Goal: Information Seeking & Learning: Learn about a topic

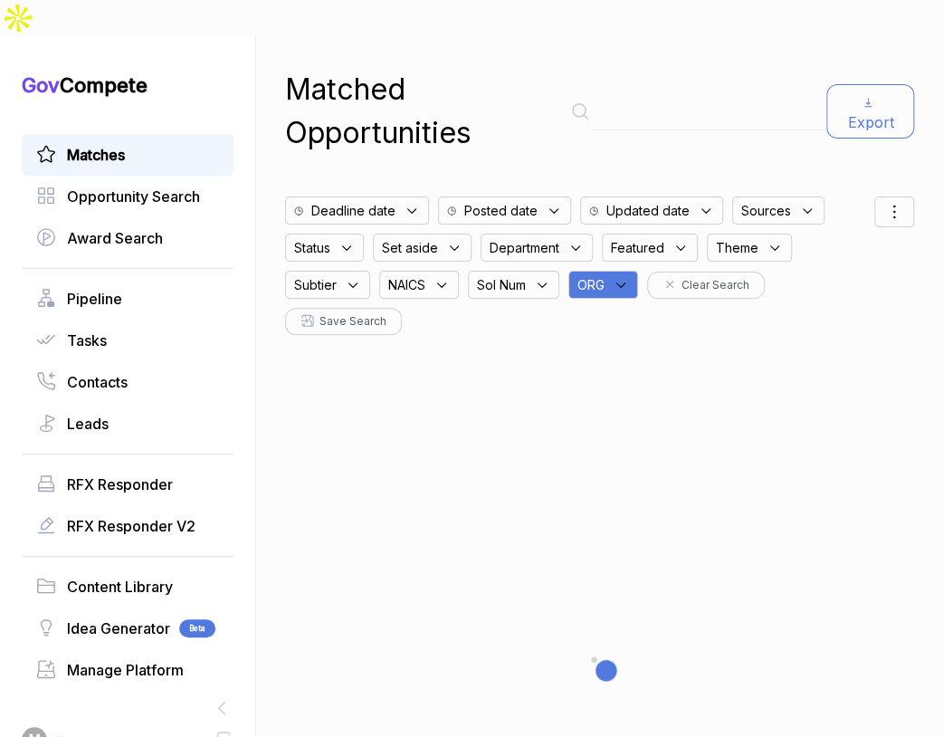
click at [131, 144] on link "Matches" at bounding box center [127, 155] width 183 height 22
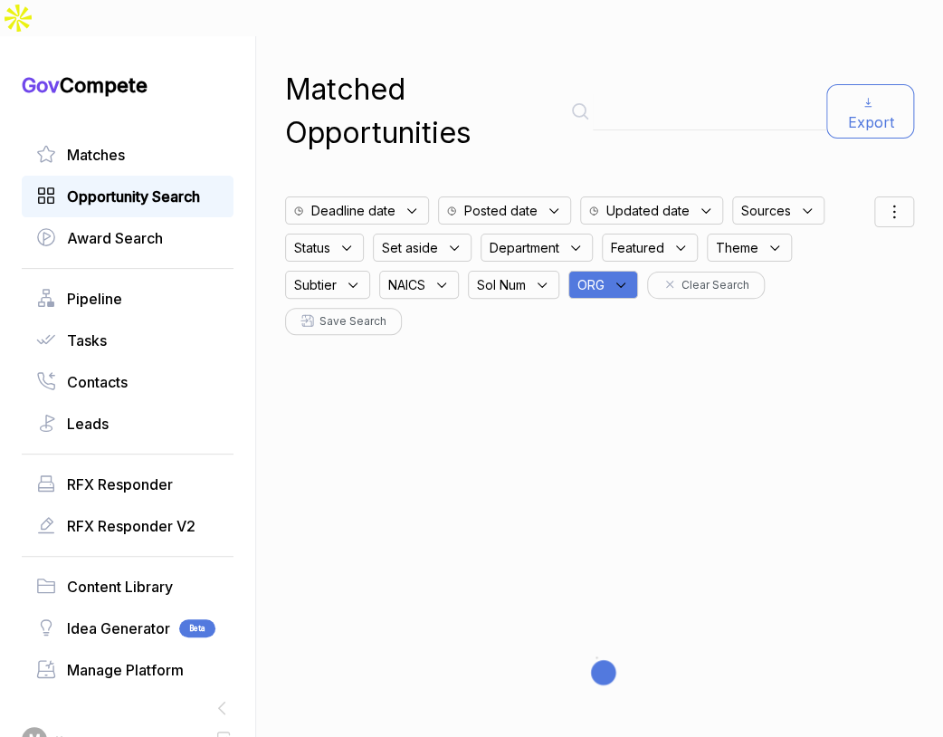
click at [117, 186] on span "Opportunity Search" at bounding box center [133, 197] width 133 height 22
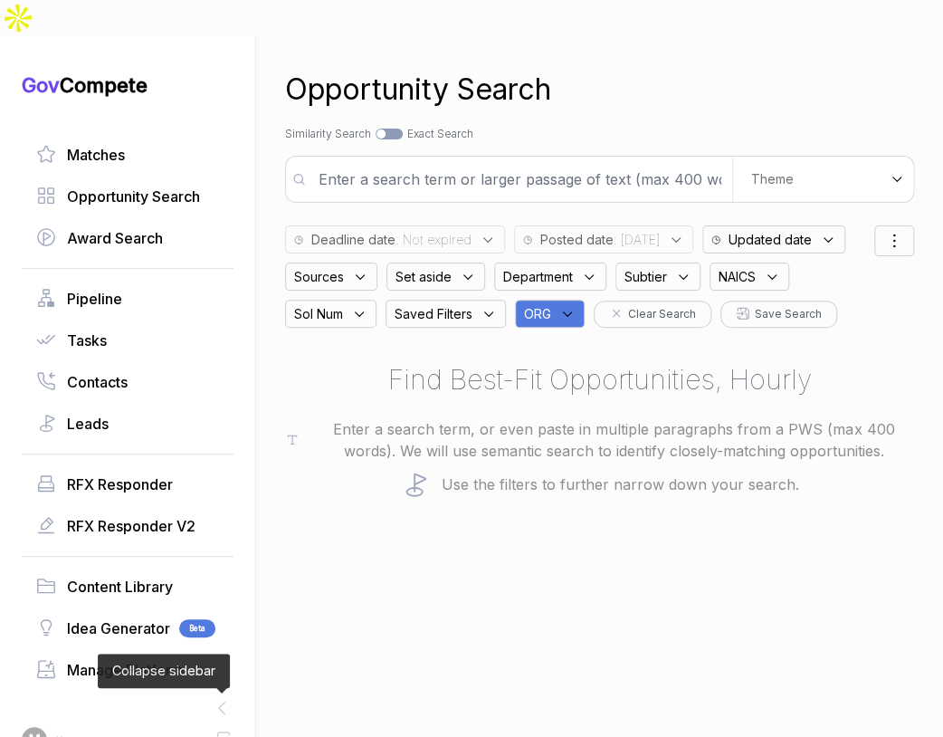
click at [217, 696] on icon at bounding box center [222, 708] width 24 height 24
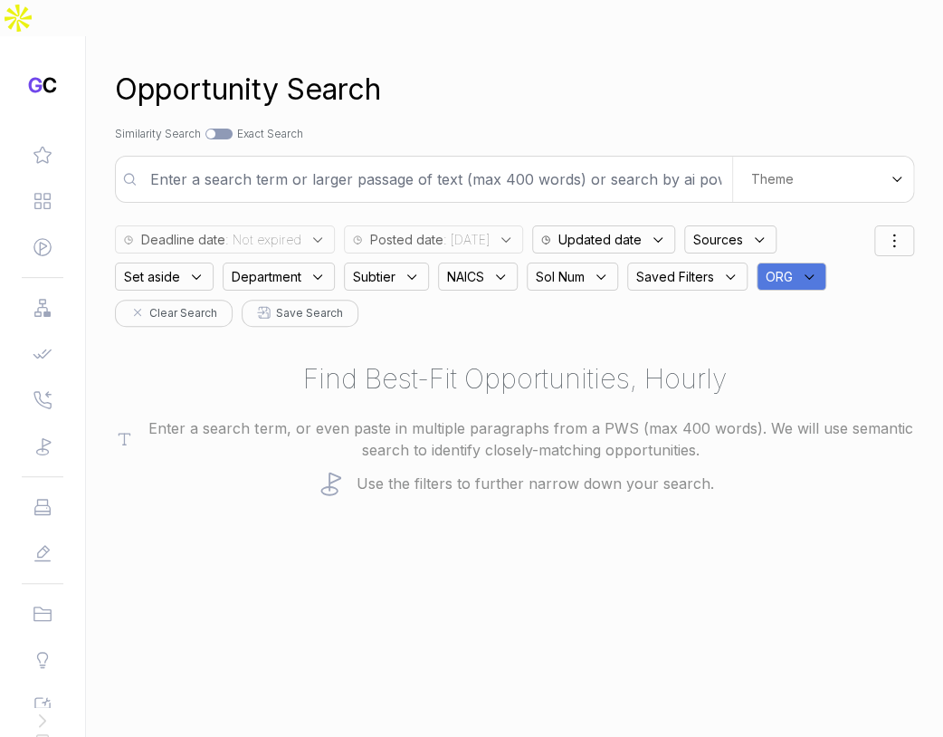
click at [812, 262] on div "ORG" at bounding box center [791, 276] width 70 height 28
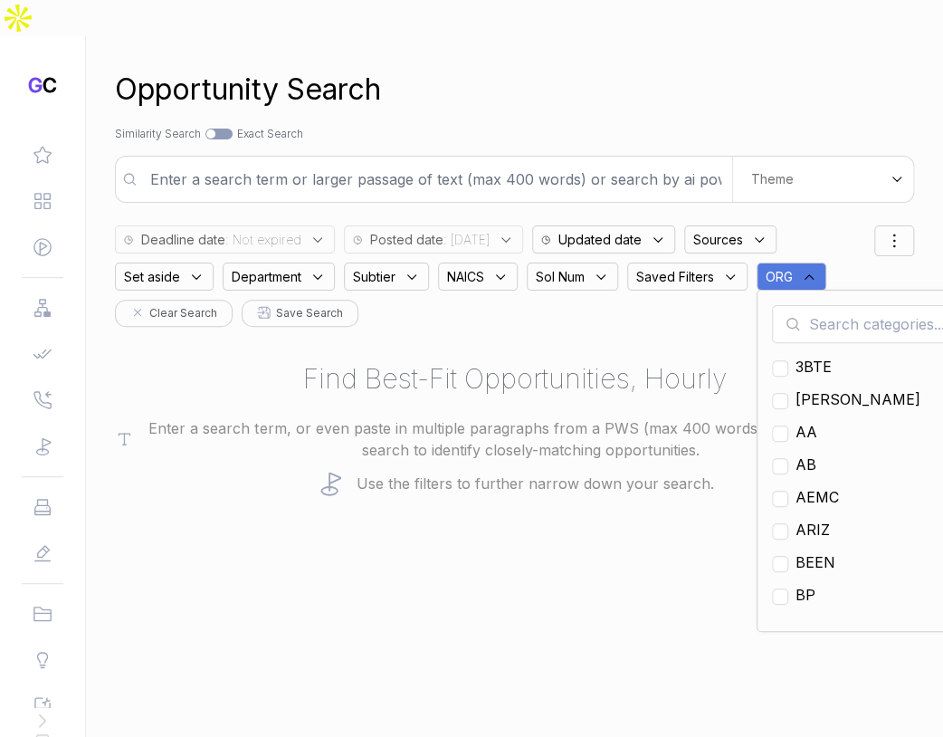
drag, startPoint x: 822, startPoint y: 290, endPoint x: 823, endPoint y: 315, distance: 24.5
click at [822, 305] on input "text" at bounding box center [879, 324] width 214 height 38
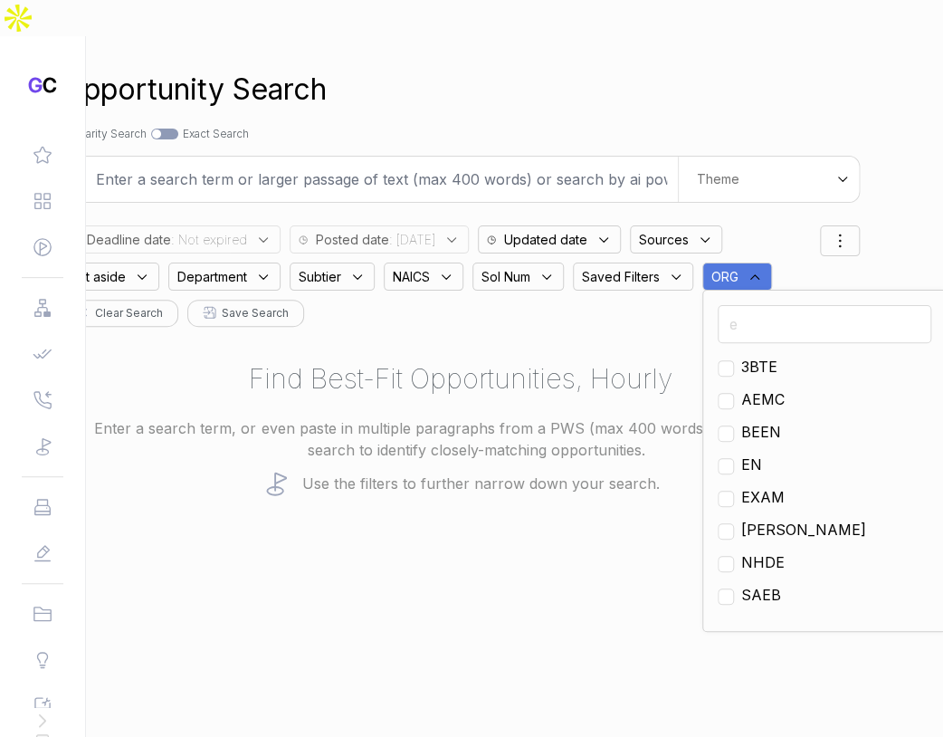
click at [756, 453] on span "EN" at bounding box center [751, 464] width 21 height 22
checkbox input "true"
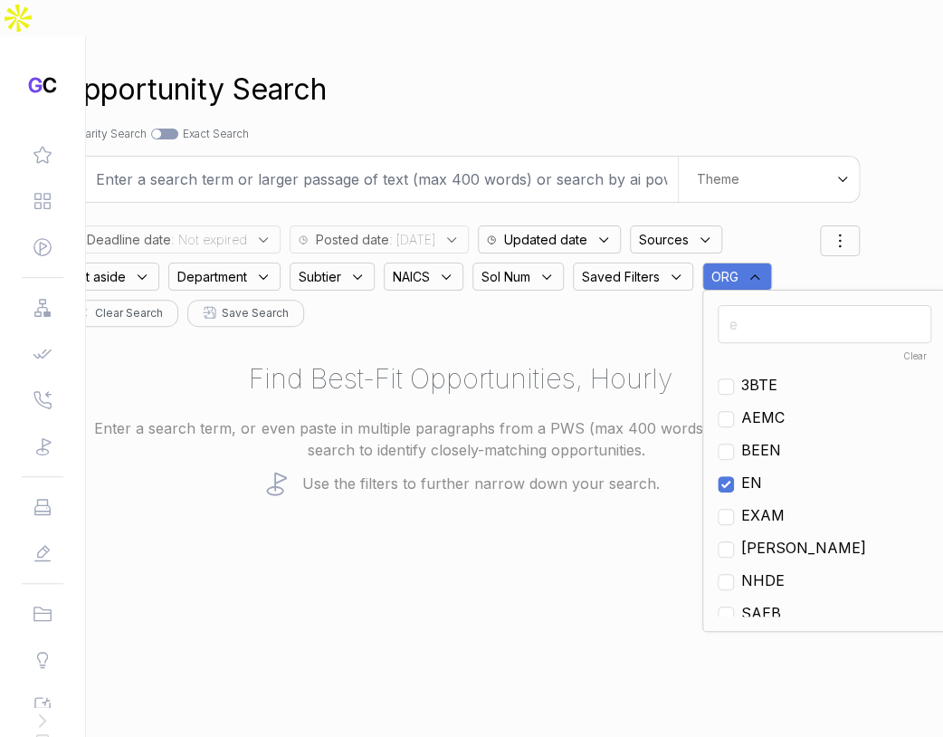
drag, startPoint x: 546, startPoint y: 452, endPoint x: 525, endPoint y: 435, distance: 26.4
click at [546, 470] on p "Use the filters to further narrow down your search." at bounding box center [460, 483] width 799 height 27
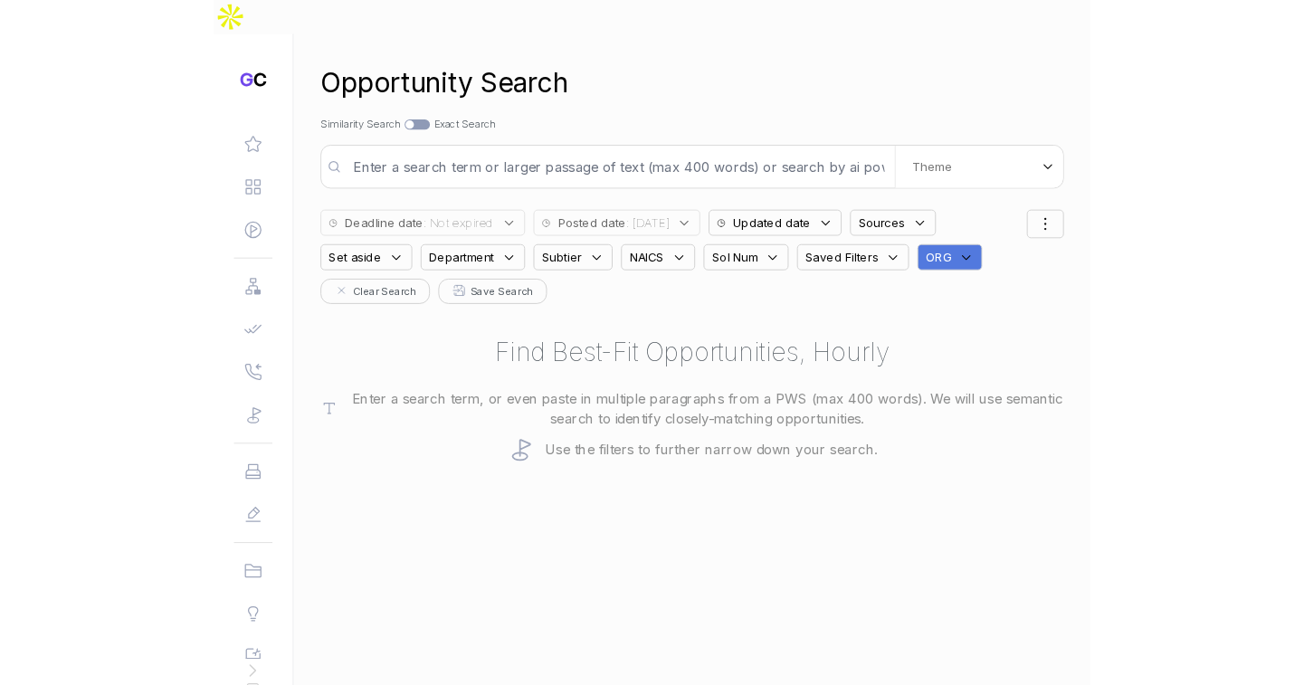
scroll to position [0, 0]
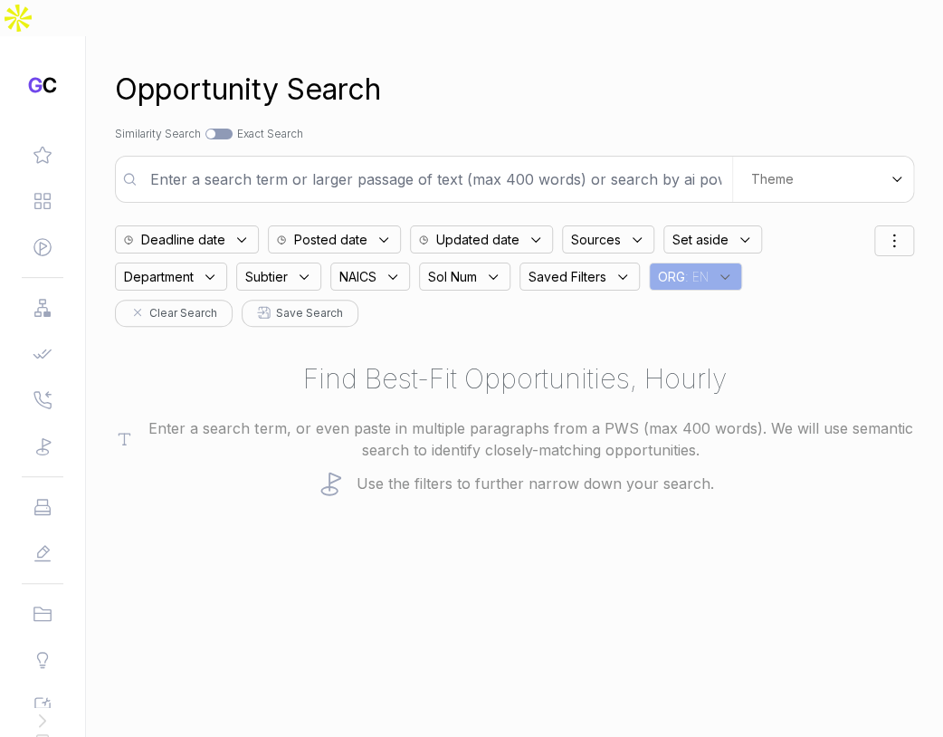
click at [340, 230] on span "Posted date" at bounding box center [330, 239] width 73 height 19
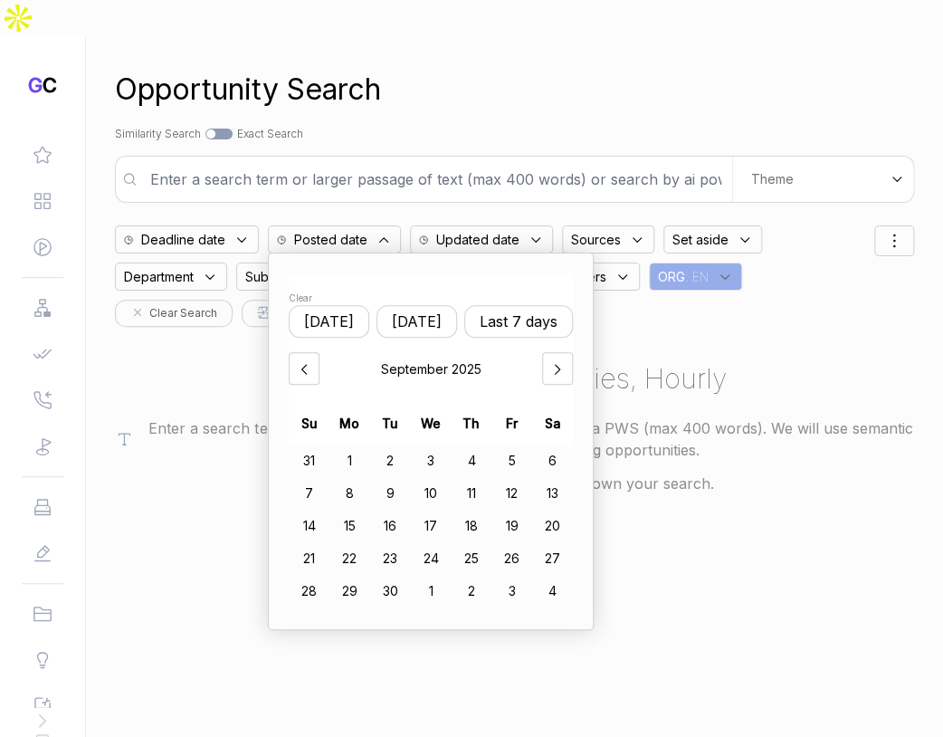
click at [505, 305] on button "Last 7 days" at bounding box center [518, 321] width 109 height 33
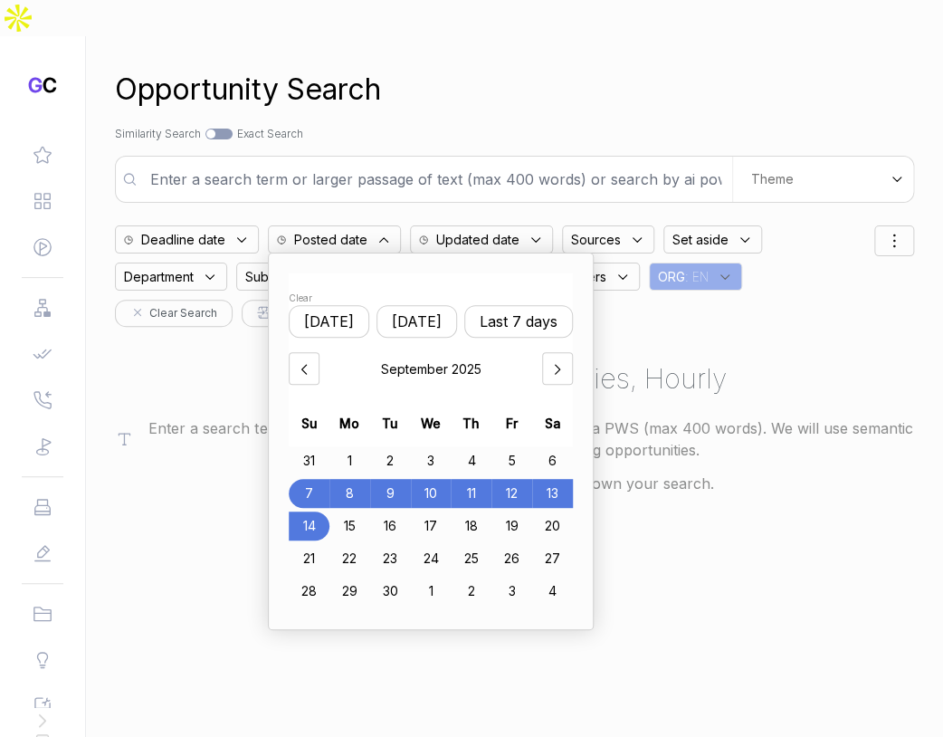
click at [442, 479] on div "10" at bounding box center [431, 493] width 41 height 29
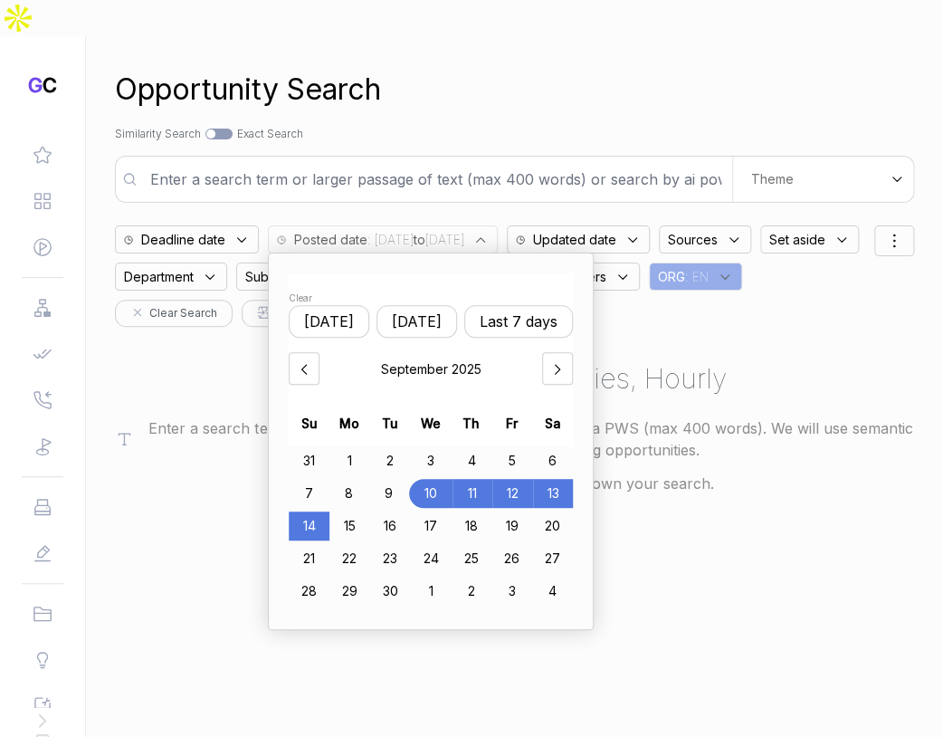
drag, startPoint x: 319, startPoint y: 490, endPoint x: 499, endPoint y: 491, distance: 179.2
click at [319, 511] on div "14" at bounding box center [309, 525] width 41 height 29
click at [727, 490] on div "Opportunity Search Search by Topic Relevance Similarity Search Search by Exact …" at bounding box center [514, 404] width 799 height 737
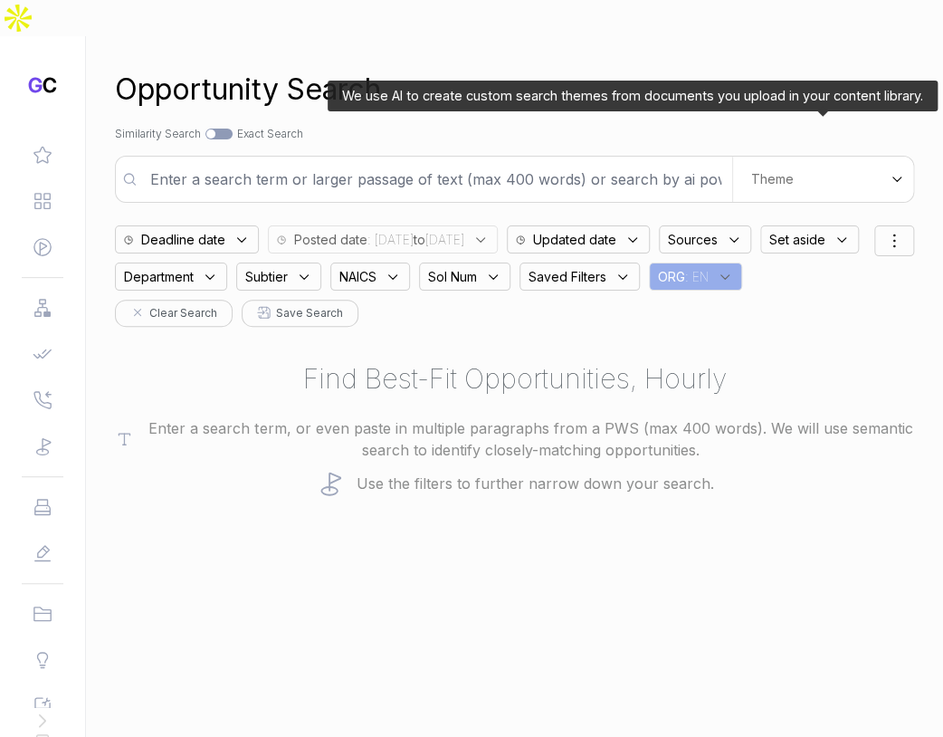
click at [816, 157] on div "Theme" at bounding box center [822, 179] width 181 height 45
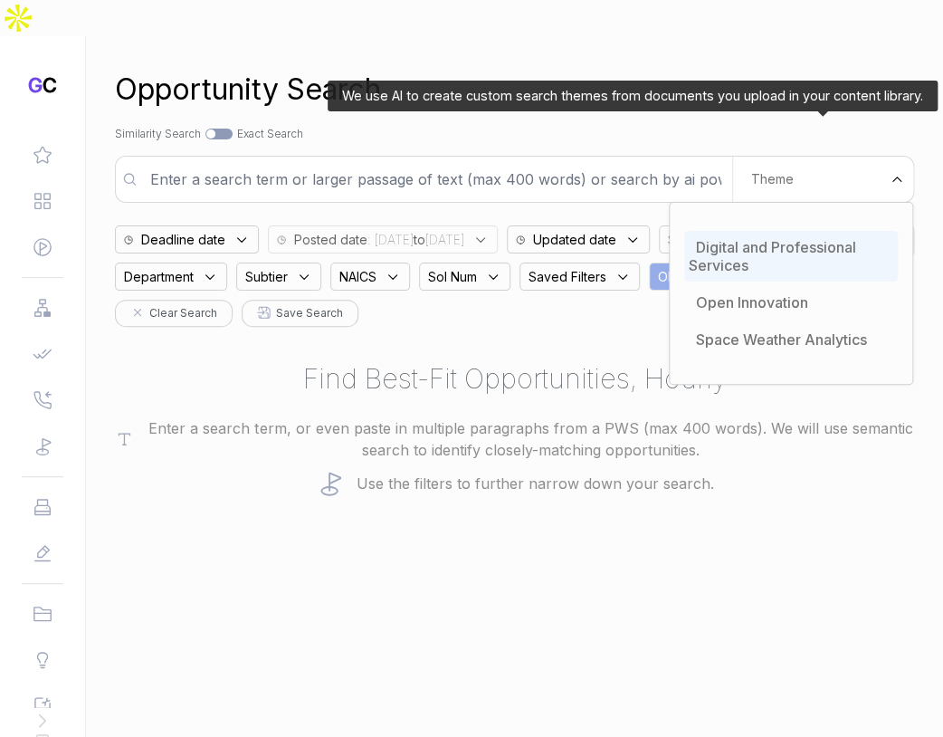
click at [766, 238] on span "Digital and Professional Services" at bounding box center [772, 256] width 167 height 36
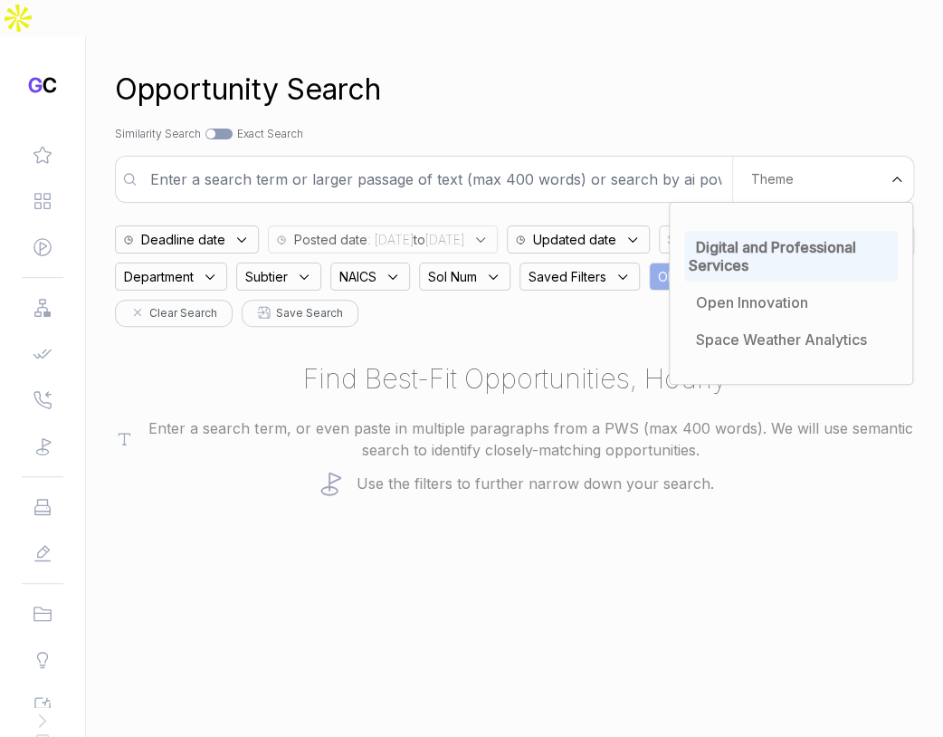
drag, startPoint x: 512, startPoint y: 367, endPoint x: 547, endPoint y: 303, distance: 72.9
click at [512, 367] on div "Find Best-Fit Opportunities, Hourly Enter a search term, or even paste in multi…" at bounding box center [514, 427] width 799 height 138
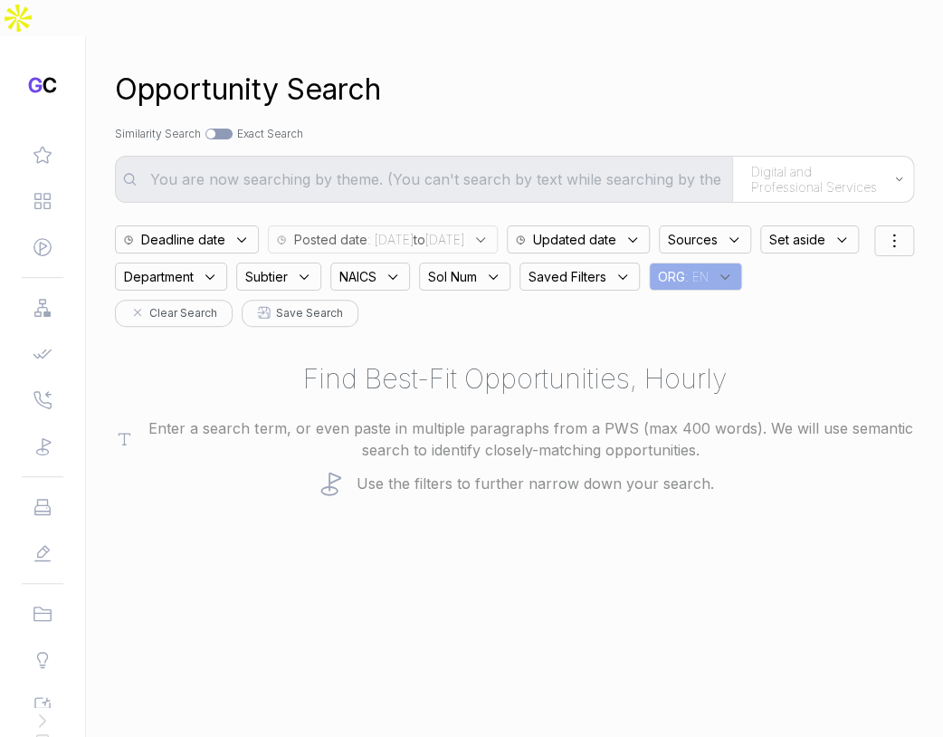
click at [751, 225] on div "Sources" at bounding box center [705, 239] width 92 height 28
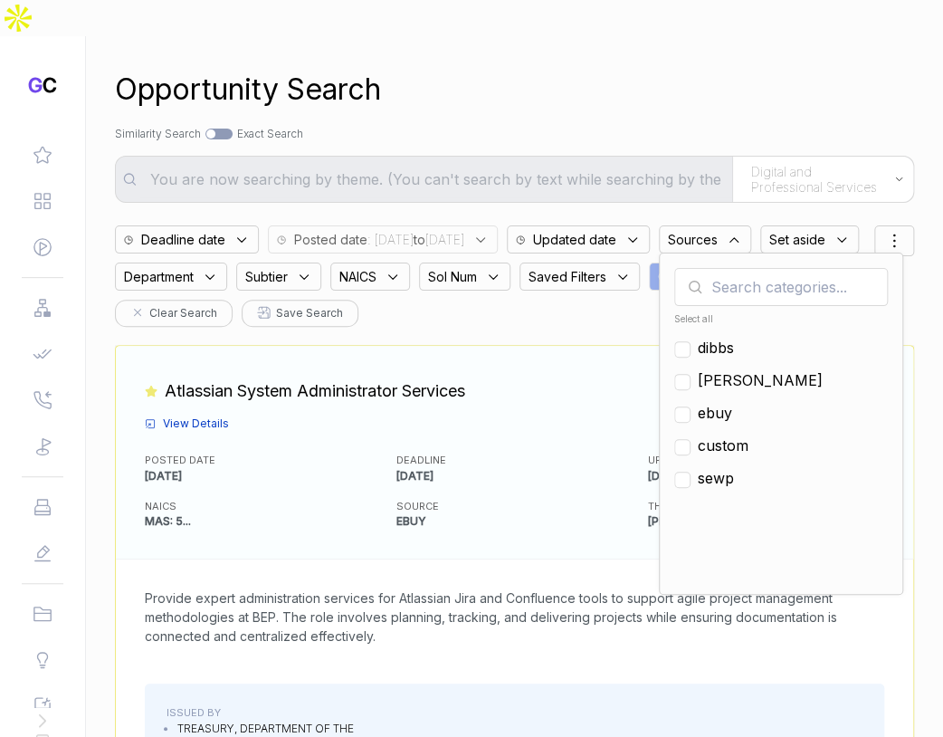
drag, startPoint x: 777, startPoint y: 374, endPoint x: 768, endPoint y: 329, distance: 45.3
click at [732, 402] on span "ebuy" at bounding box center [715, 413] width 34 height 22
checkbox input "true"
click at [707, 87] on div "Opportunity Search Search by Topic Relevance Similarity Search Search by Exact …" at bounding box center [514, 404] width 799 height 737
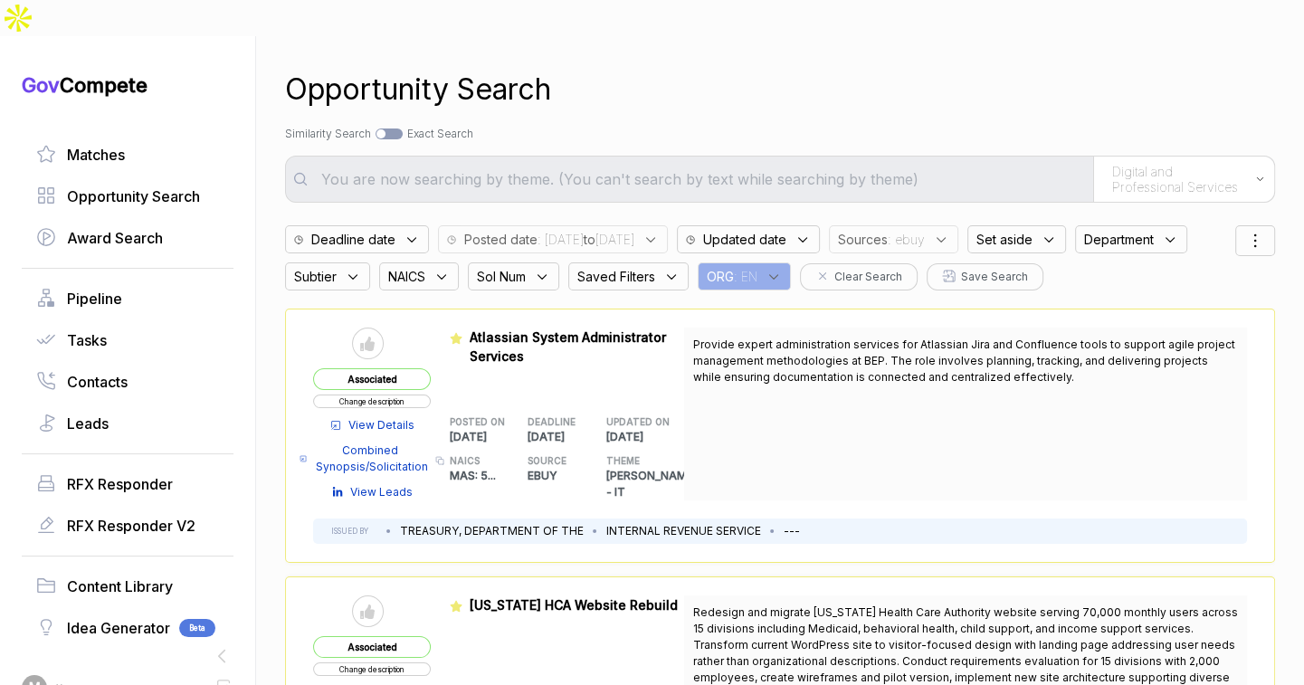
click at [379, 417] on span "View Details" at bounding box center [381, 425] width 66 height 16
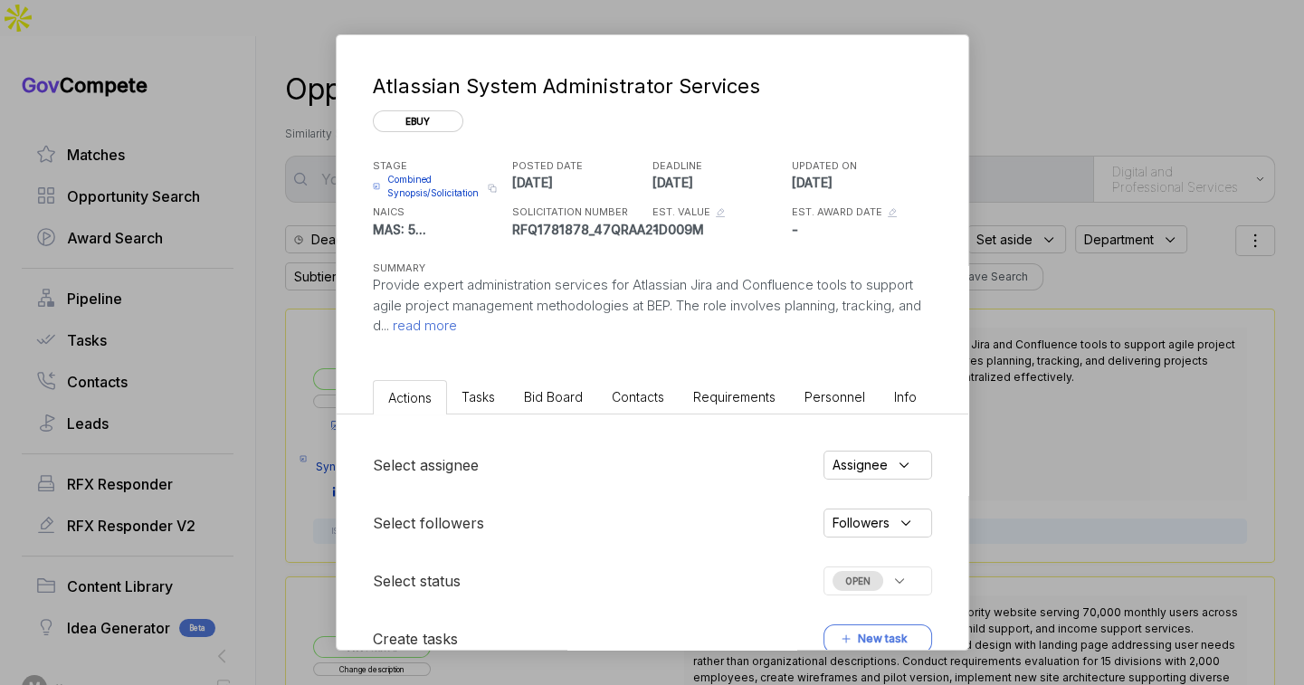
drag, startPoint x: 586, startPoint y: 395, endPoint x: 573, endPoint y: 411, distance: 21.2
click at [586, 395] on li "Bid Board" at bounding box center [553, 396] width 88 height 33
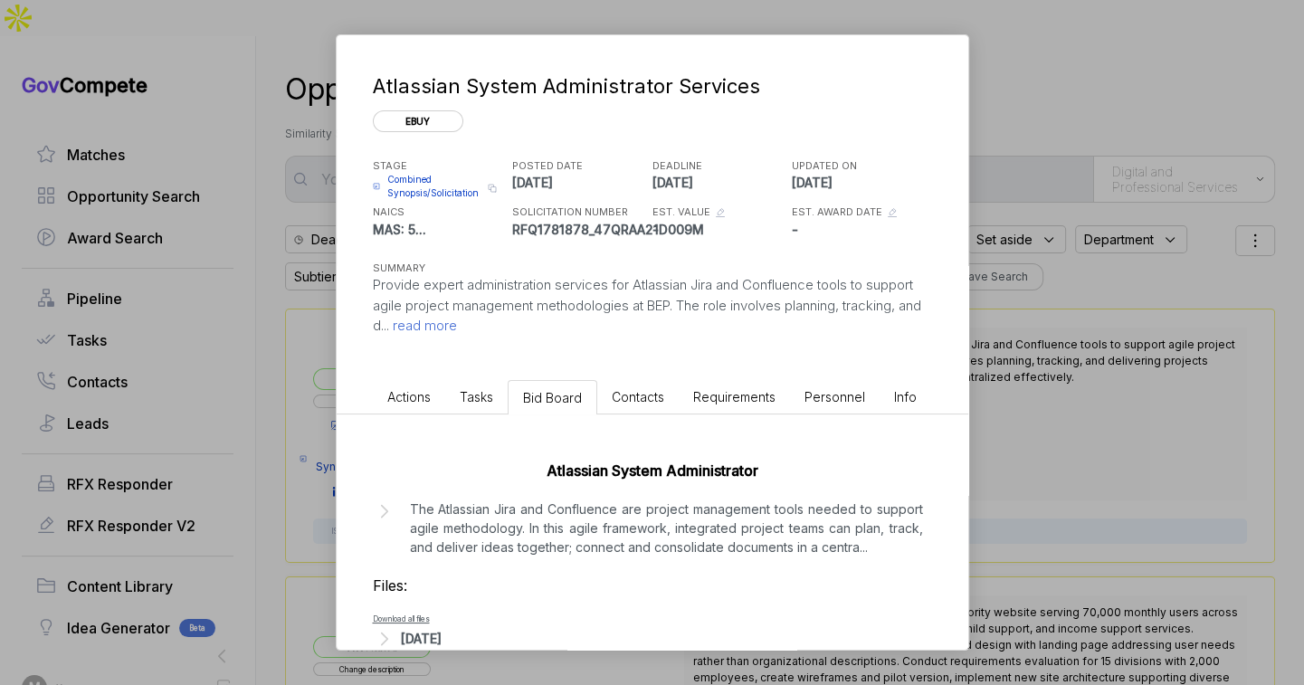
drag, startPoint x: 465, startPoint y: 634, endPoint x: 492, endPoint y: 615, distance: 33.1
click at [442, 634] on div "[DATE]" at bounding box center [421, 638] width 41 height 19
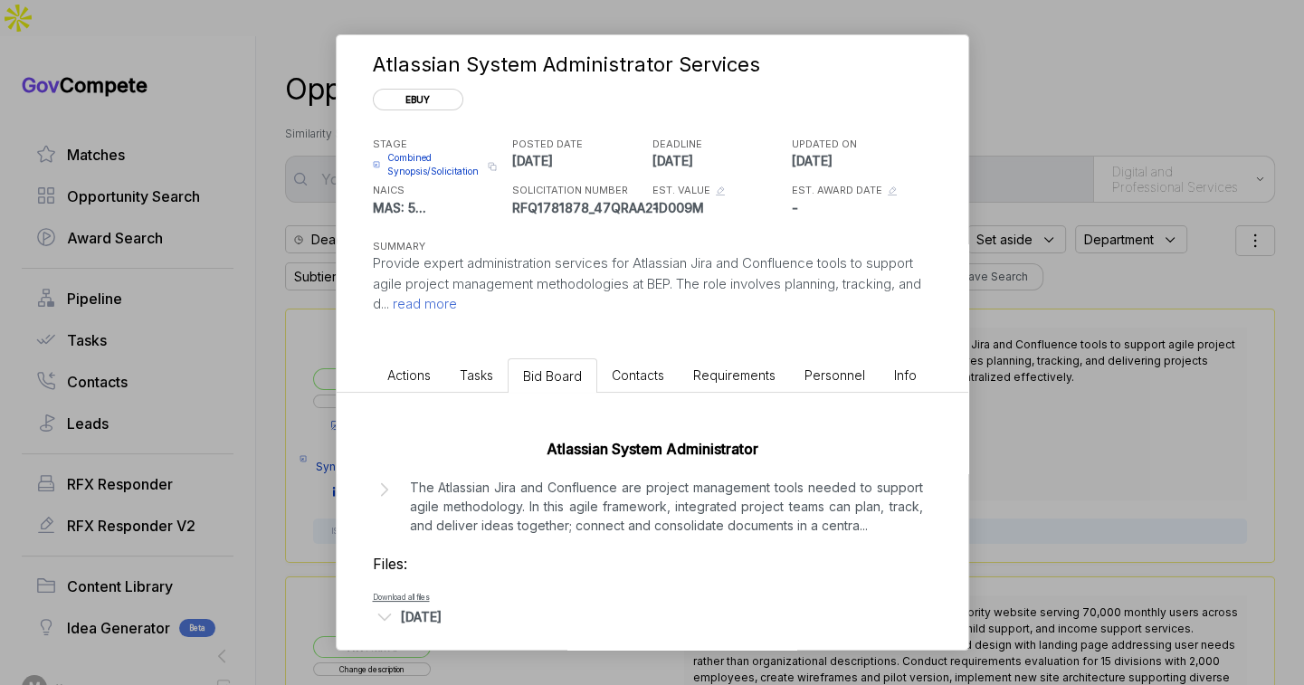
scroll to position [44, 0]
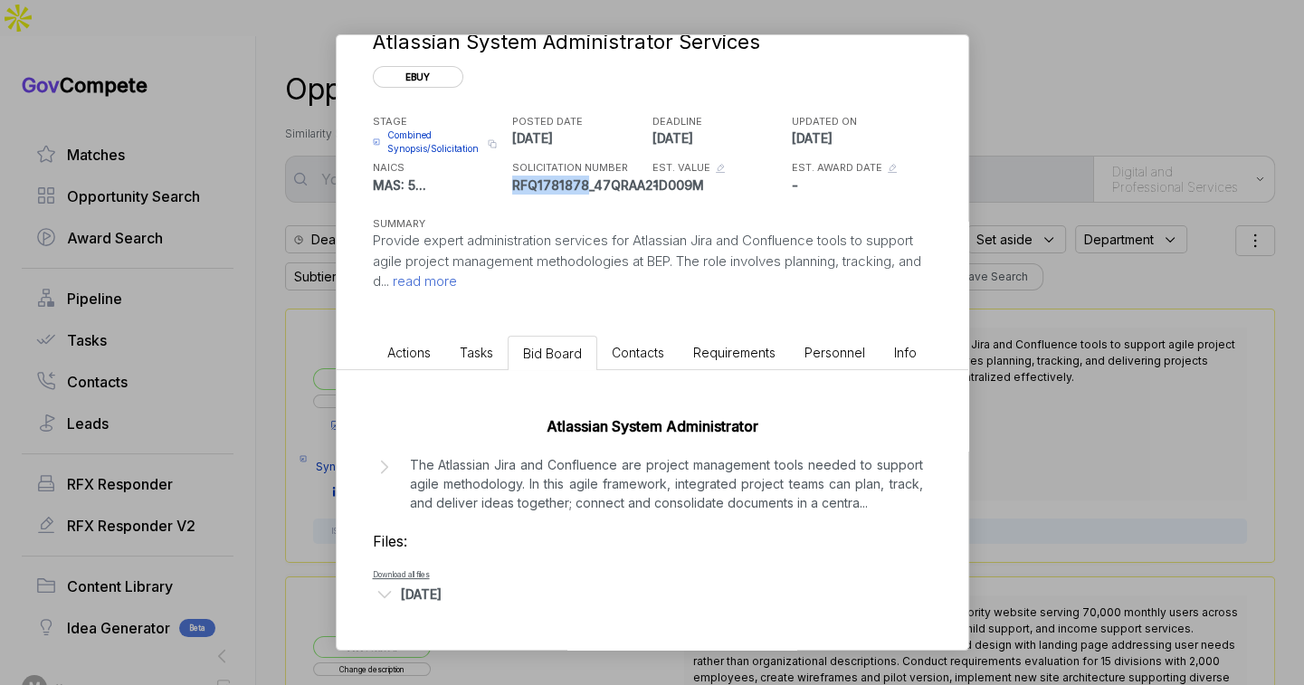
copy p "RFQ1781878"
drag, startPoint x: 513, startPoint y: 182, endPoint x: 582, endPoint y: 181, distance: 68.8
click at [582, 181] on p "RFQ1781878_47QRAA21D009M" at bounding box center [580, 185] width 136 height 19
